Goal: Task Accomplishment & Management: Use online tool/utility

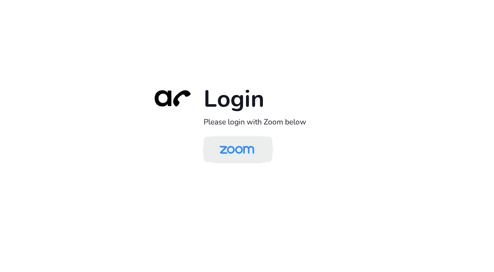
click at [254, 147] on img at bounding box center [237, 149] width 50 height 23
click at [231, 148] on img at bounding box center [237, 149] width 50 height 23
click at [237, 151] on img at bounding box center [237, 149] width 50 height 23
click at [233, 137] on link at bounding box center [237, 148] width 69 height 25
click at [246, 141] on img at bounding box center [237, 149] width 50 height 23
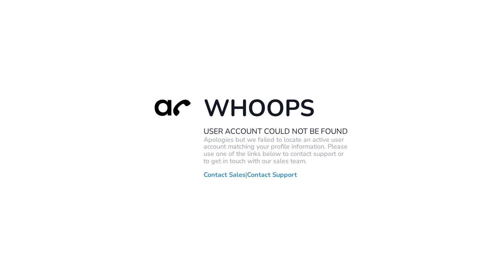
click at [206, 2] on div "Whoops User Account Could Not Be Found Apologies but we failed to locate an act…" at bounding box center [247, 136] width 494 height 272
